Goal: Entertainment & Leisure: Consume media (video, audio)

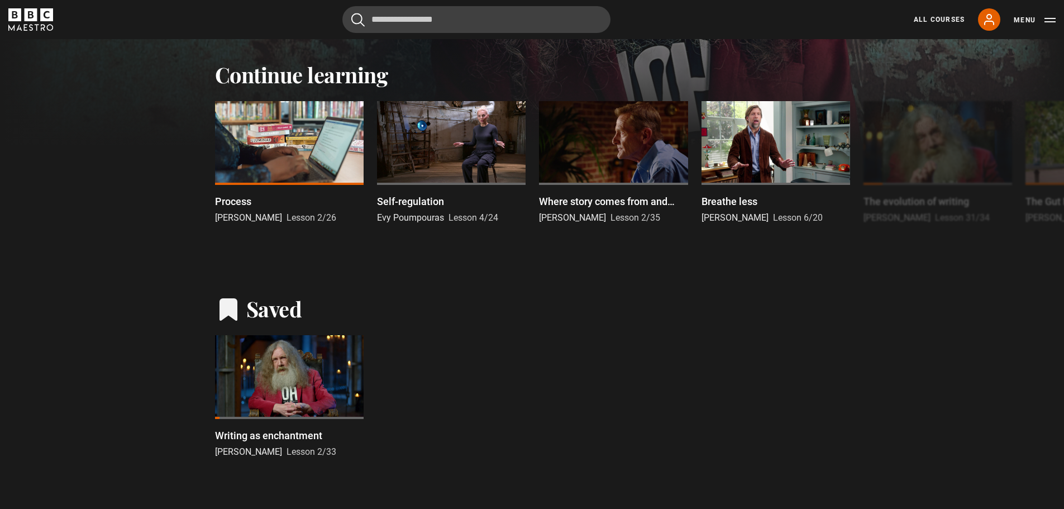
scroll to position [344, 0]
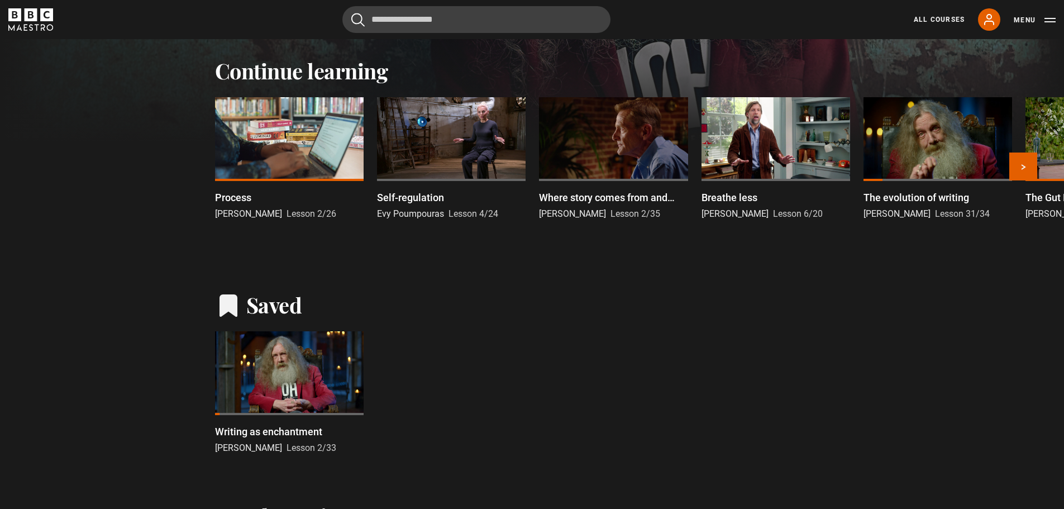
click at [450, 171] on div at bounding box center [451, 139] width 149 height 84
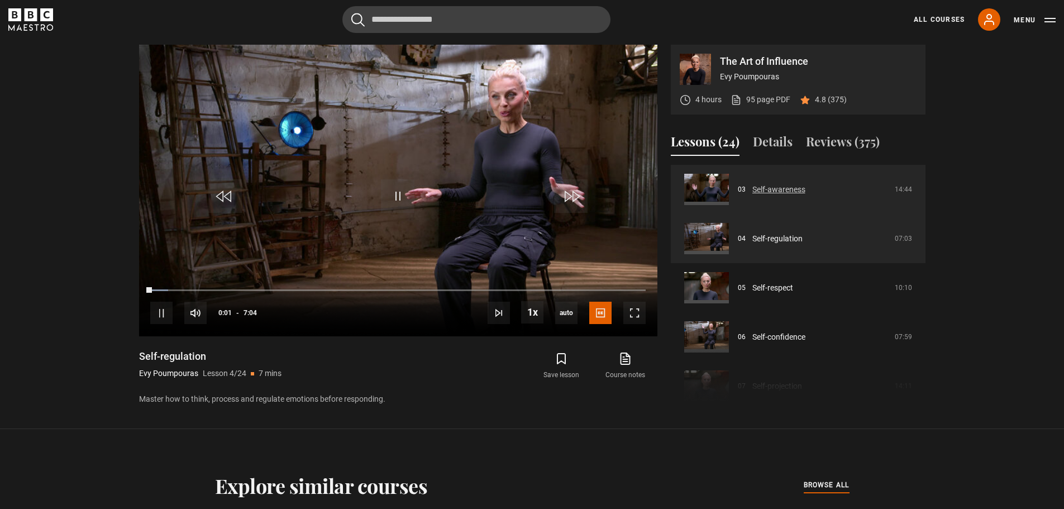
click at [752, 187] on link "Self-awareness" at bounding box center [778, 190] width 53 height 12
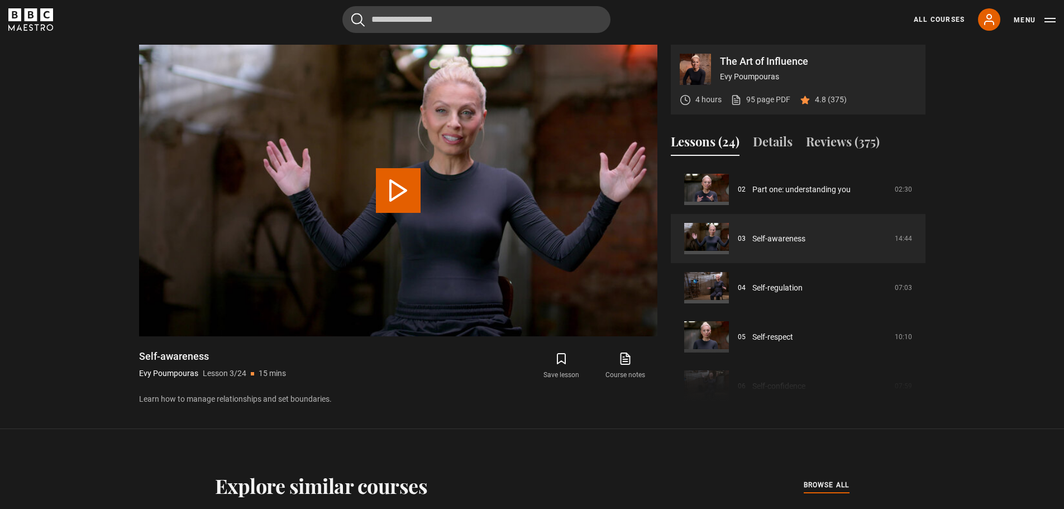
drag, startPoint x: 929, startPoint y: 213, endPoint x: 923, endPoint y: 194, distance: 20.5
click at [923, 194] on div "The Art of Influence Evy Poumpouras 4 hours 95 page PDF (opens in new tab) 4.8 …" at bounding box center [532, 225] width 804 height 361
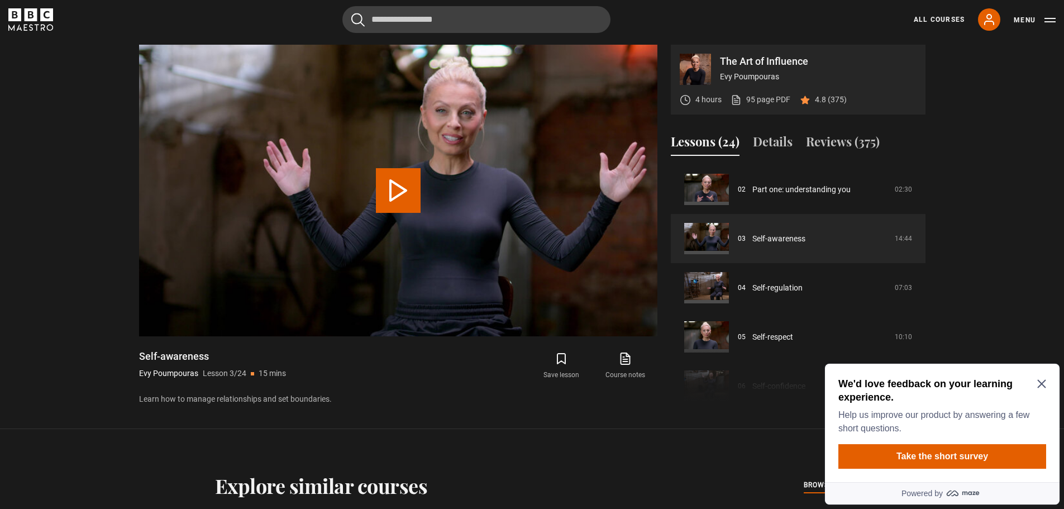
click at [1040, 381] on icon "Close Maze Prompt" at bounding box center [1041, 383] width 9 height 9
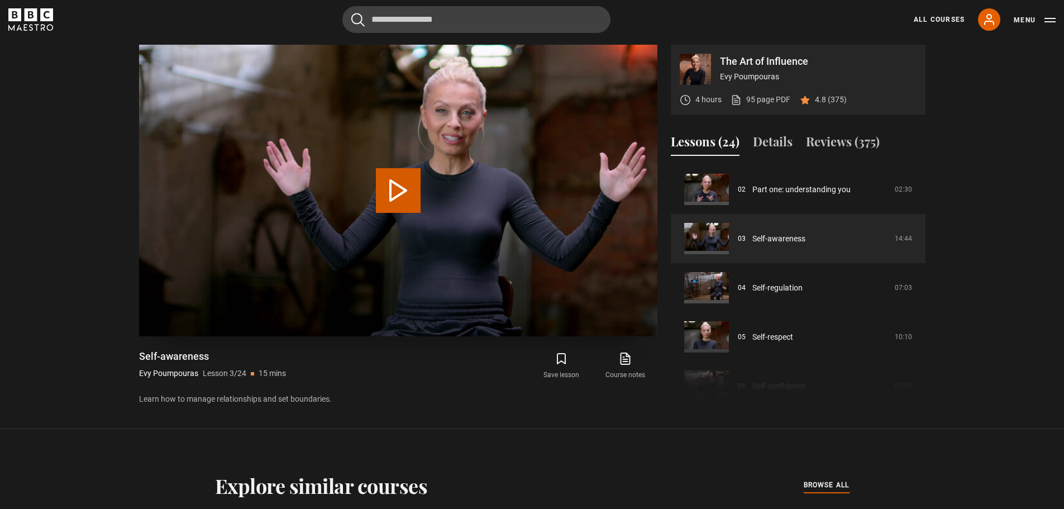
click at [408, 212] on button "Play Lesson Self-awareness" at bounding box center [398, 190] width 45 height 45
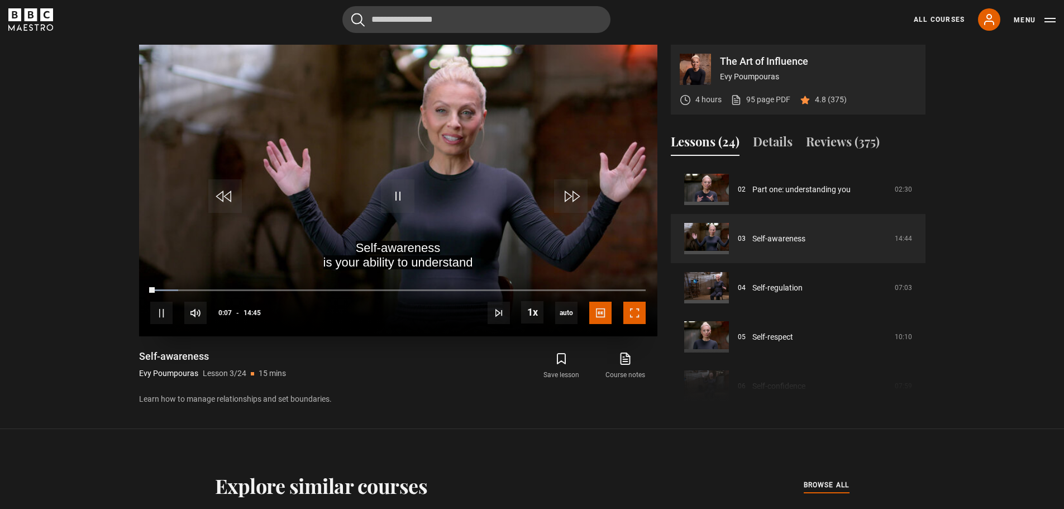
click at [636, 308] on span "Video Player" at bounding box center [634, 313] width 22 height 22
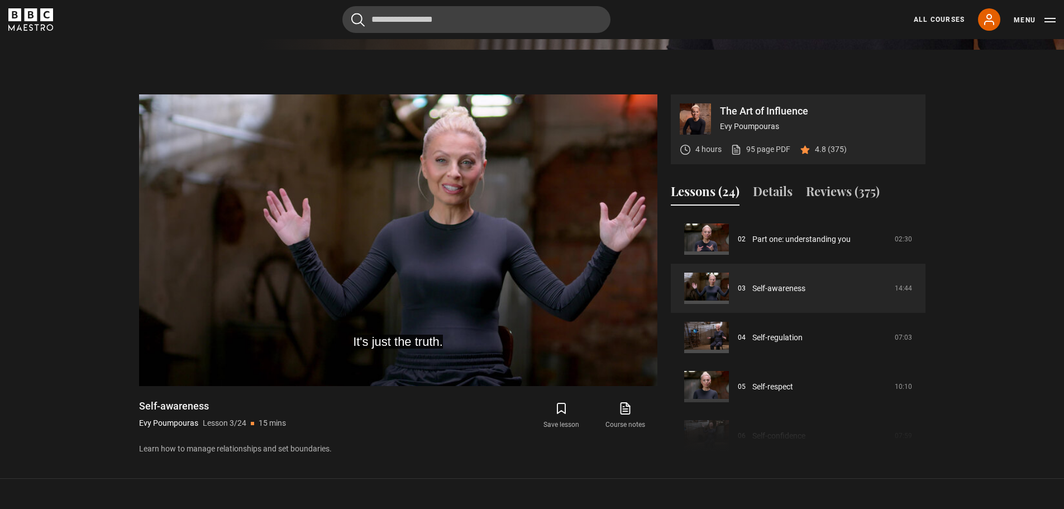
scroll to position [449, 0]
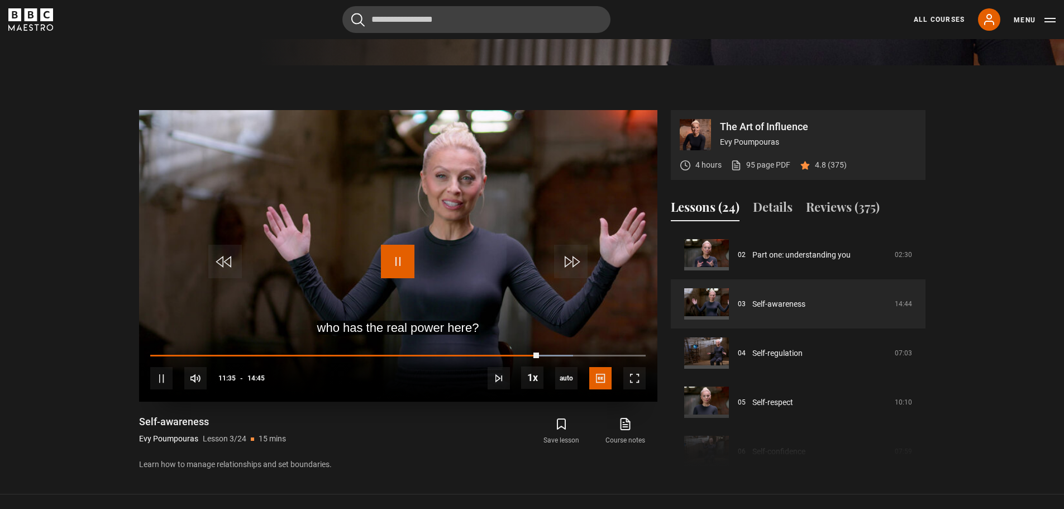
click at [398, 262] on span "Video Player" at bounding box center [398, 262] width 34 height 34
